Goal: Task Accomplishment & Management: Use online tool/utility

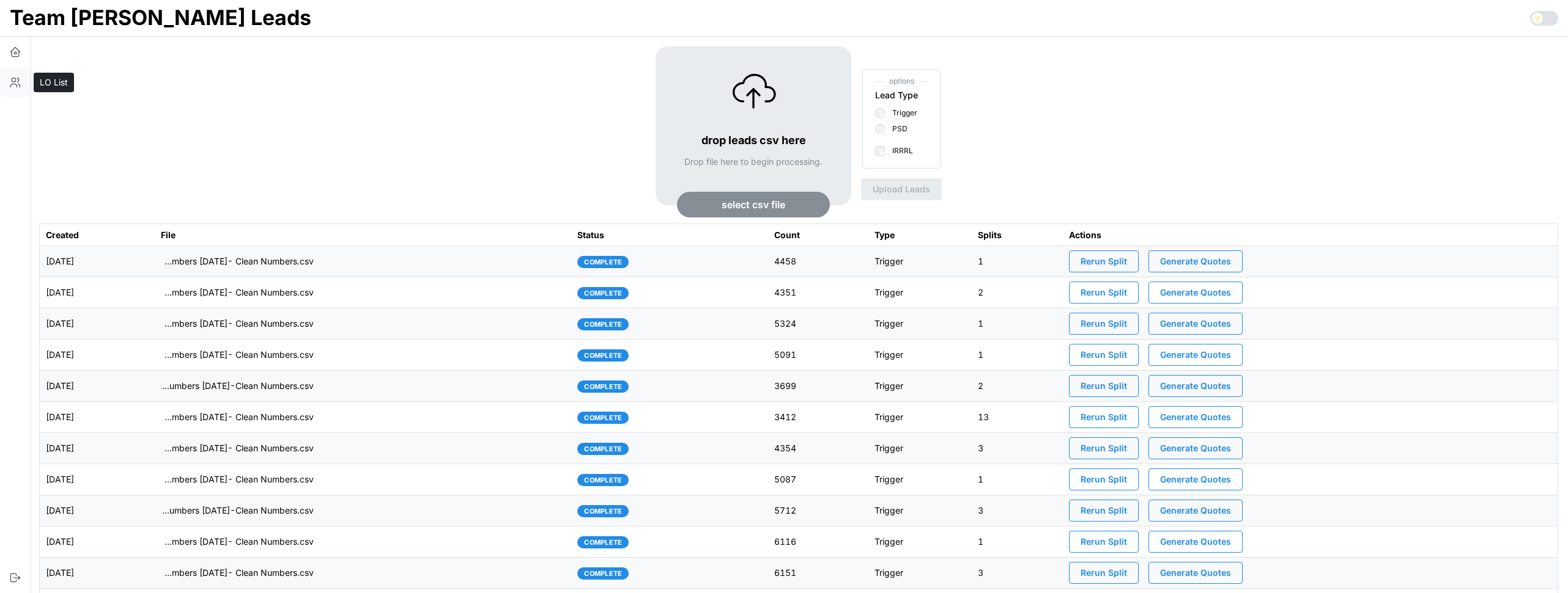
click at [12, 86] on icon "button" at bounding box center [16, 82] width 12 height 12
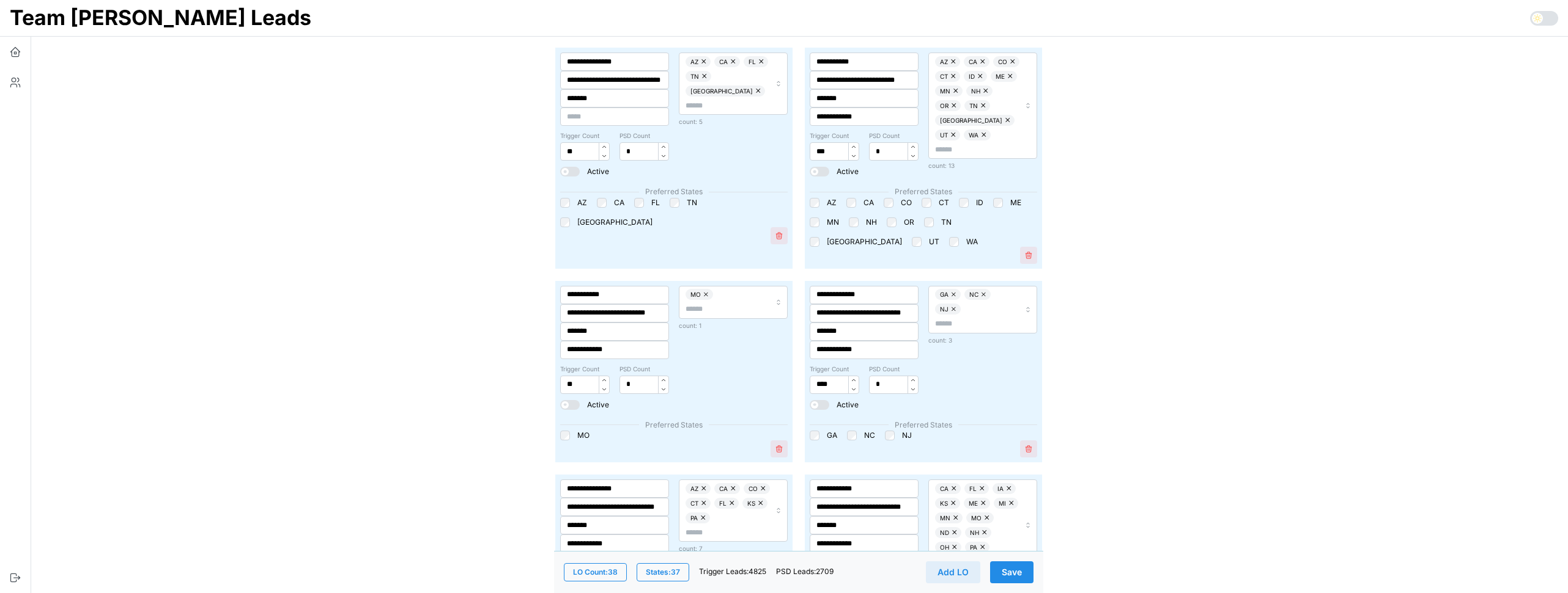
scroll to position [1454, 0]
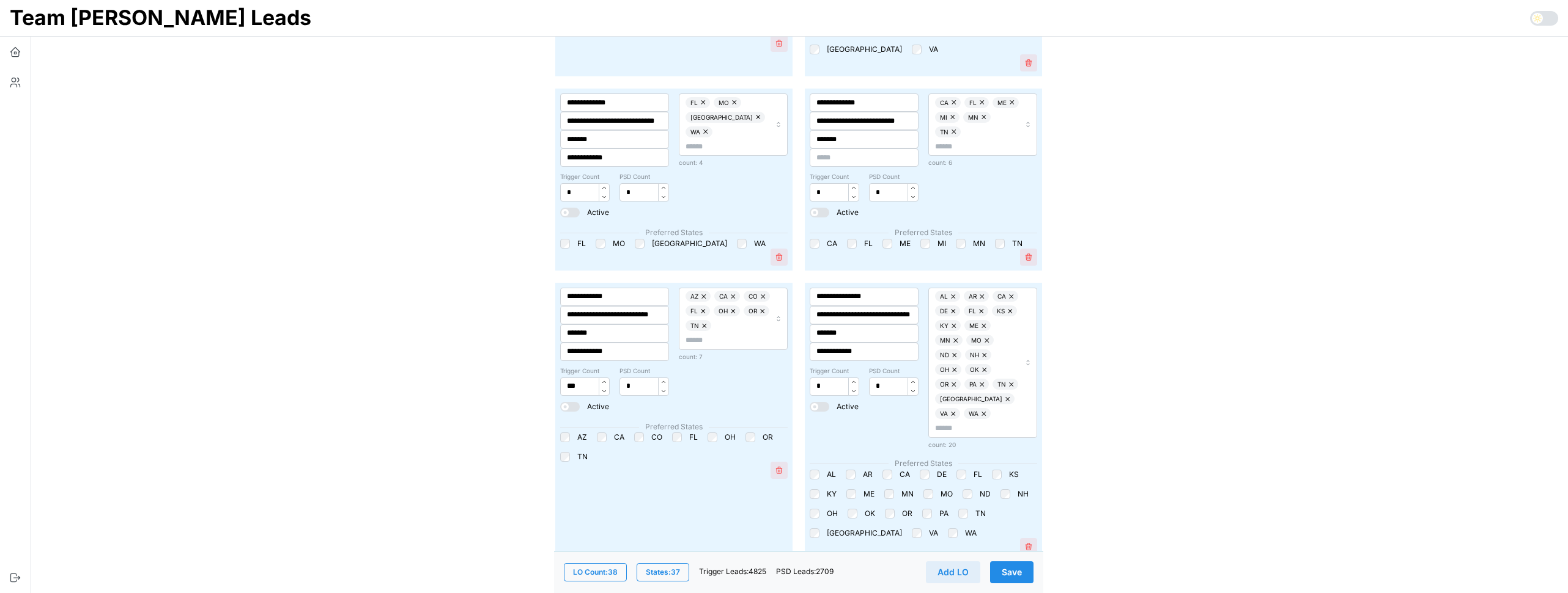
click at [734, 323] on div "AZ CA CO FL OH OR TN" at bounding box center [727, 319] width 84 height 56
type input "**"
click at [716, 383] on div "TX" at bounding box center [731, 381] width 107 height 16
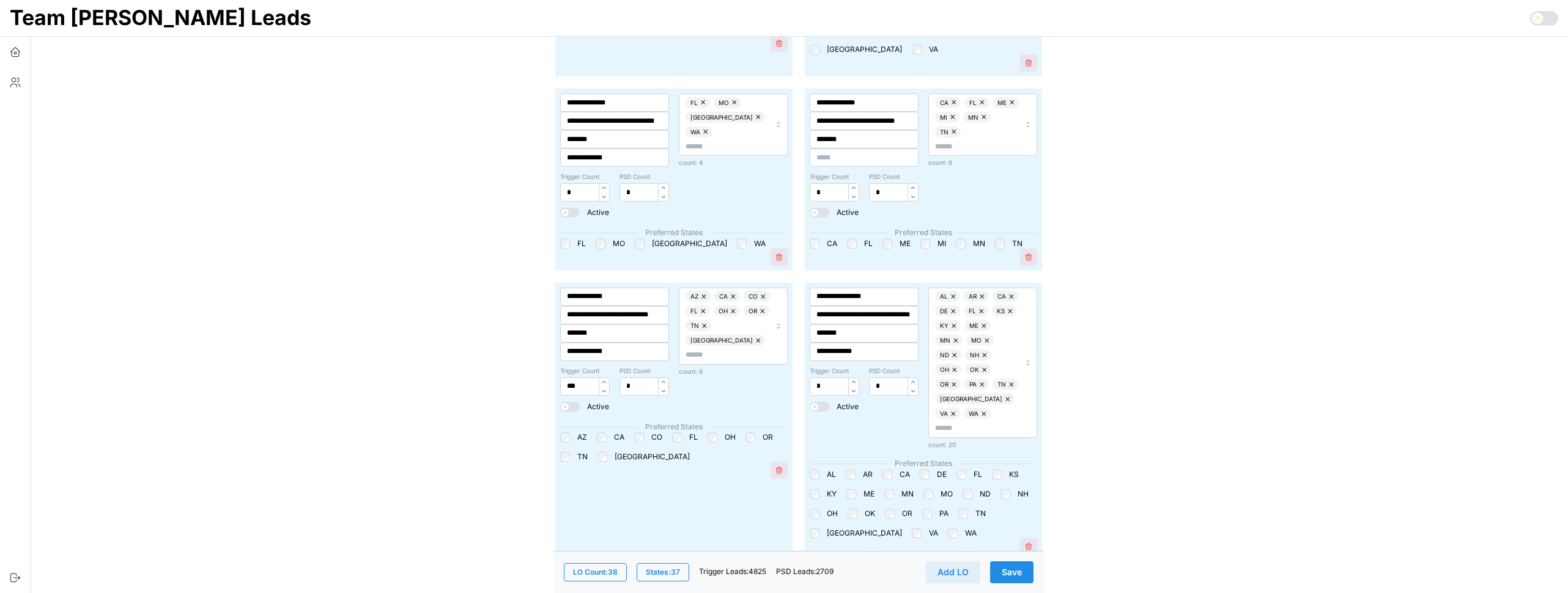
click at [1018, 573] on span "Save" at bounding box center [1012, 572] width 20 height 21
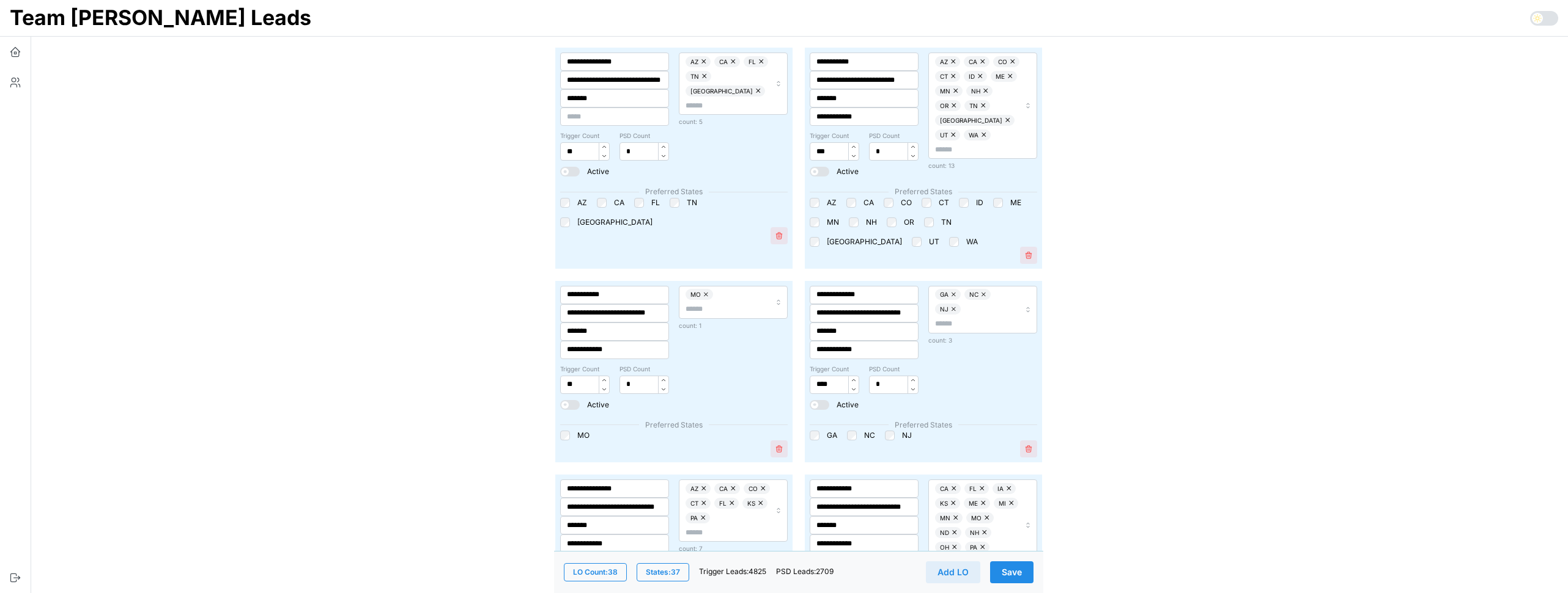
click at [16, 59] on button "button" at bounding box center [15, 51] width 30 height 30
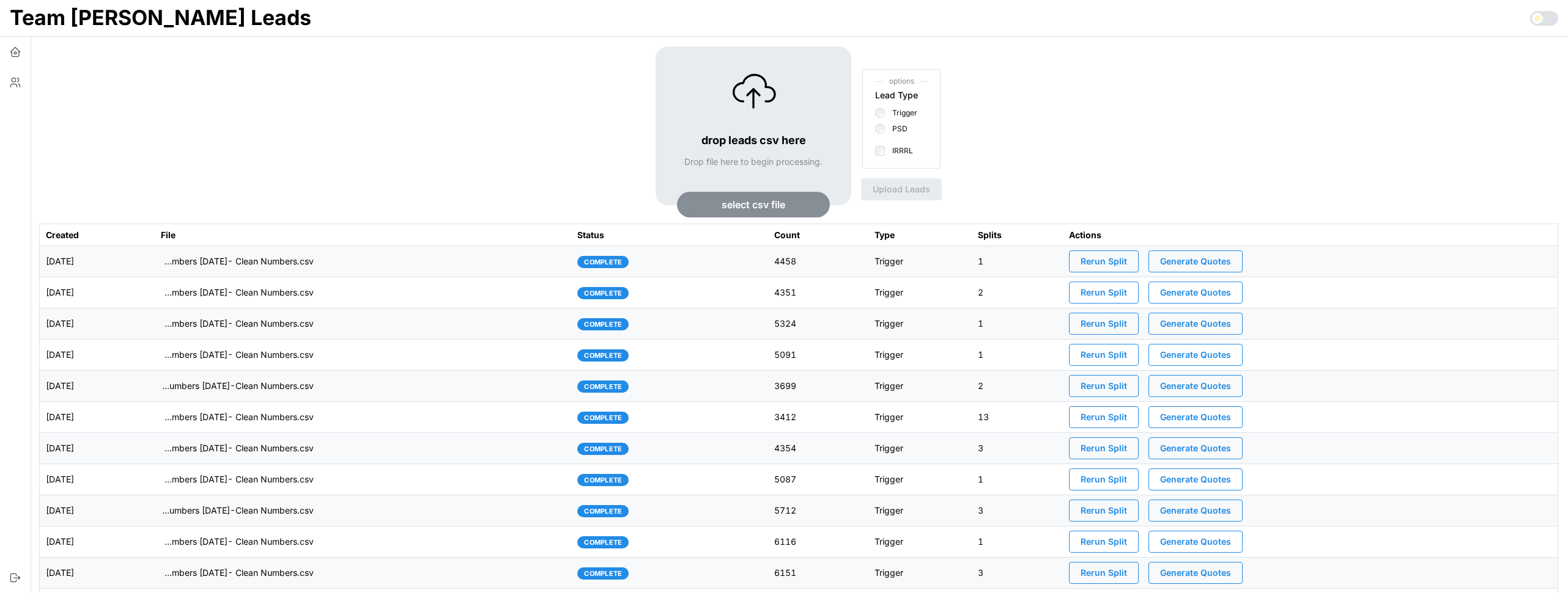
click at [279, 141] on div "drop leads csv here Drop file here to begin processing. select csv file options…" at bounding box center [798, 135] width 1519 height 177
click at [510, 262] on td "imports/mike/1757333525780-TU Master List With Numbers 9-8-25- Clean Numbers.csv" at bounding box center [363, 261] width 417 height 31
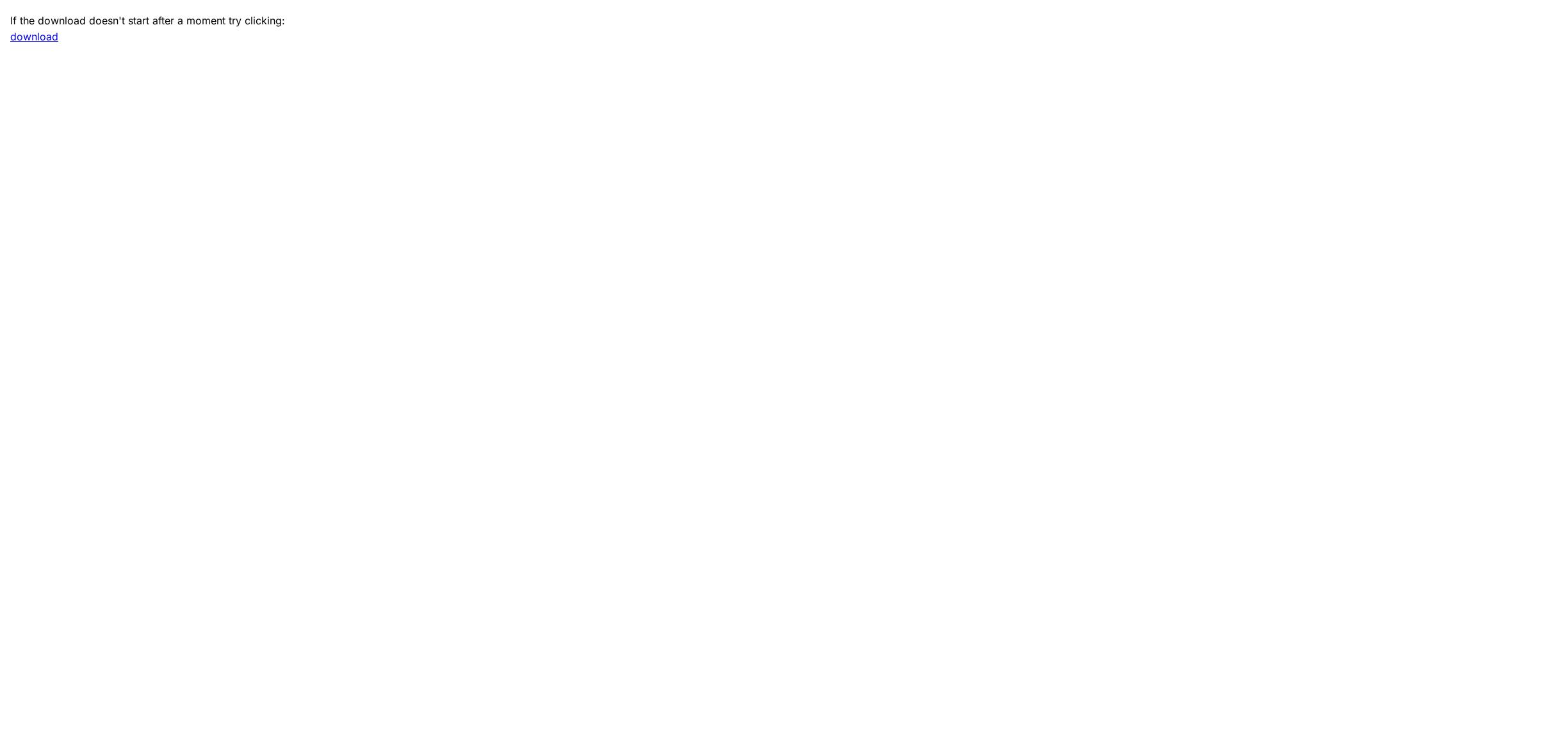
click at [643, 518] on main "If the download doesn't start after a moment try clicking: download" at bounding box center [784, 373] width 1568 height 747
